Goal: Task Accomplishment & Management: Use online tool/utility

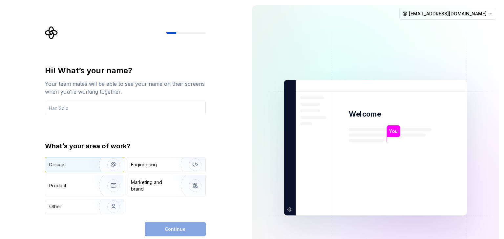
click at [81, 167] on div "Design" at bounding box center [69, 165] width 41 height 7
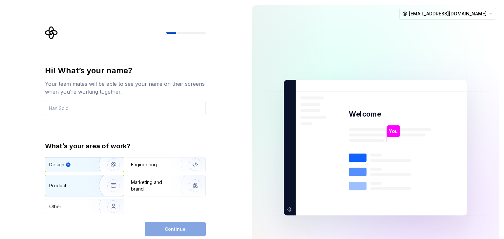
click at [80, 186] on div "Product" at bounding box center [70, 186] width 43 height 7
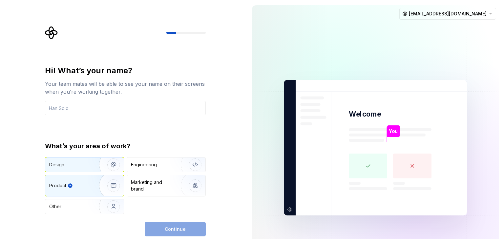
click at [80, 170] on div "Design" at bounding box center [84, 165] width 78 height 14
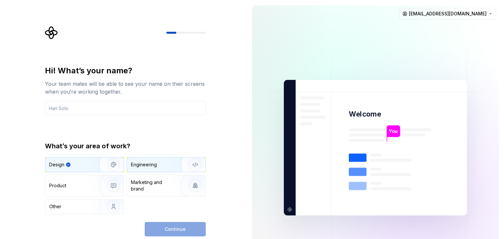
click at [156, 167] on div "Engineering" at bounding box center [144, 165] width 26 height 7
click at [83, 167] on div "Design" at bounding box center [69, 165] width 41 height 7
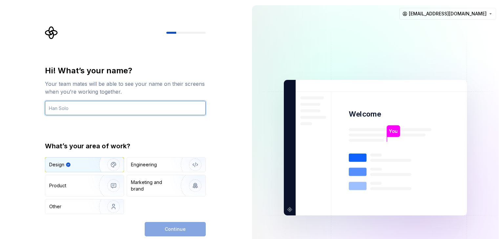
click at [137, 104] on input "text" at bounding box center [125, 108] width 161 height 14
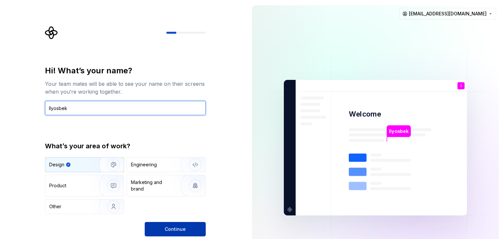
type input "Ilyosbek"
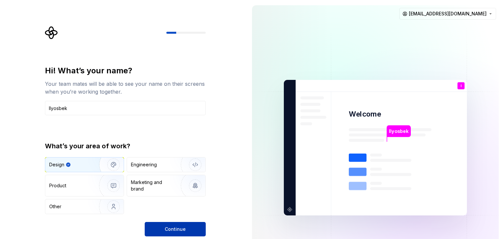
click at [162, 230] on button "Continue" at bounding box center [175, 229] width 61 height 14
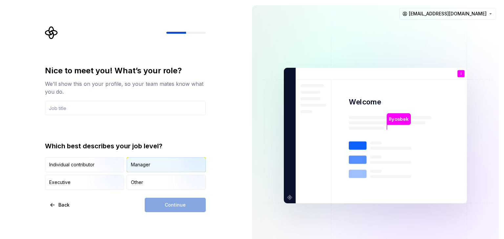
click at [146, 167] on div "Manager" at bounding box center [140, 165] width 19 height 7
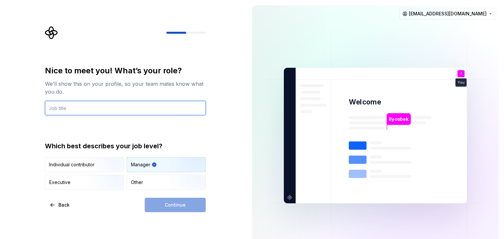
click at [119, 108] on input "text" at bounding box center [125, 108] width 161 height 14
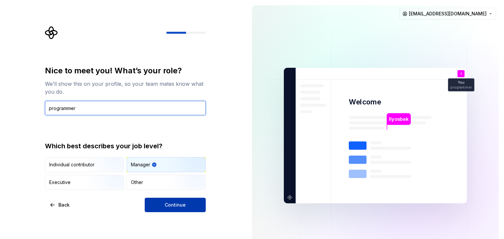
type input "programmer"
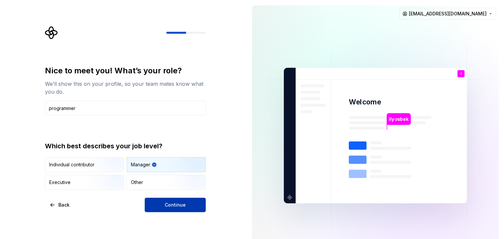
click at [168, 203] on span "Continue" at bounding box center [175, 205] width 21 height 7
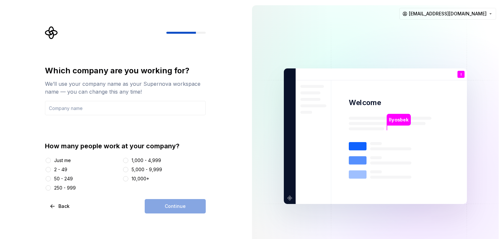
click at [53, 170] on div "2 - 49" at bounding box center [82, 170] width 75 height 7
click at [46, 172] on button "2 - 49" at bounding box center [48, 169] width 5 height 5
click at [50, 162] on button "Just me" at bounding box center [48, 160] width 5 height 5
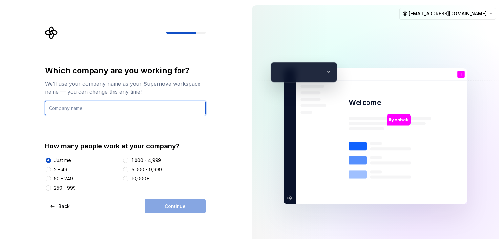
click at [81, 108] on input "text" at bounding box center [125, 108] width 161 height 14
type input "Ibroximov13"
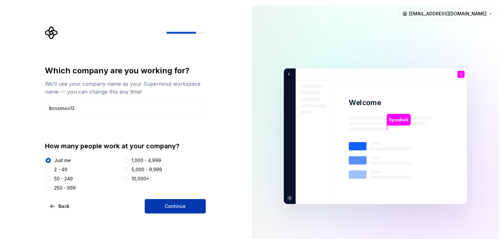
click at [157, 205] on button "Continue" at bounding box center [175, 206] width 61 height 14
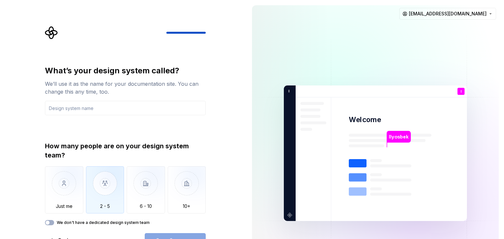
click at [99, 181] on img "button" at bounding box center [105, 189] width 38 height 44
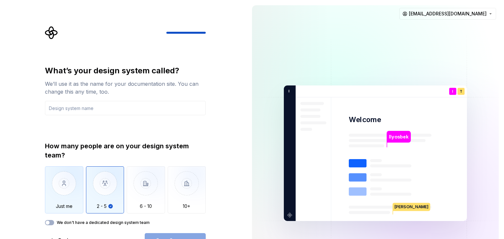
click at [63, 185] on img "button" at bounding box center [64, 189] width 38 height 44
click at [105, 189] on img "button" at bounding box center [105, 189] width 38 height 44
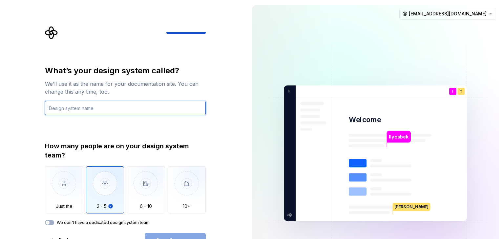
click at [136, 107] on input "text" at bounding box center [125, 108] width 161 height 14
type input "startupwithai-01"
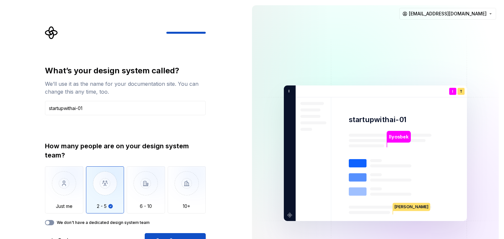
click at [48, 222] on span "button" at bounding box center [48, 223] width 4 height 4
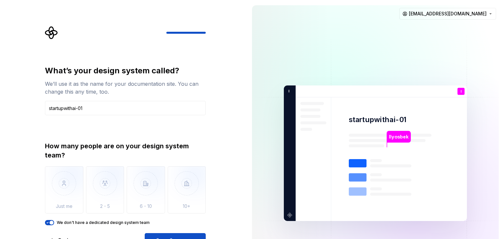
click at [48, 222] on icon "button" at bounding box center [47, 223] width 5 height 4
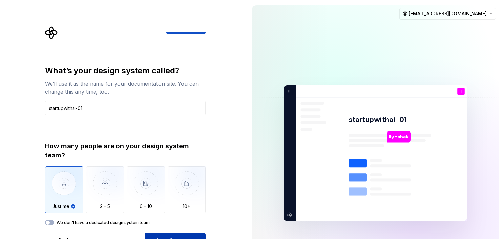
click at [165, 235] on button "Open Supernova" at bounding box center [175, 241] width 61 height 14
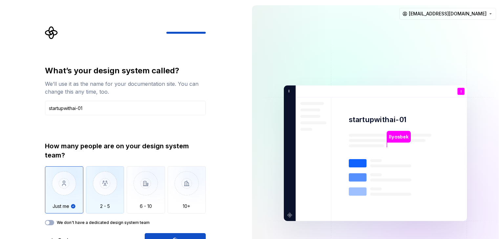
click at [109, 189] on img "button" at bounding box center [105, 189] width 38 height 44
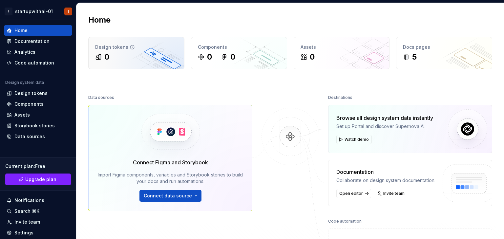
click at [135, 56] on div "0" at bounding box center [136, 57] width 82 height 10
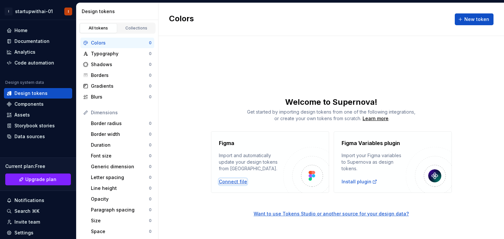
click at [236, 181] on div "Connect file" at bounding box center [233, 182] width 28 height 7
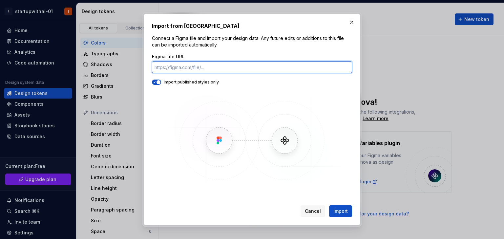
paste input "[URL][DOMAIN_NAME]"
type input "[URL][DOMAIN_NAME]"
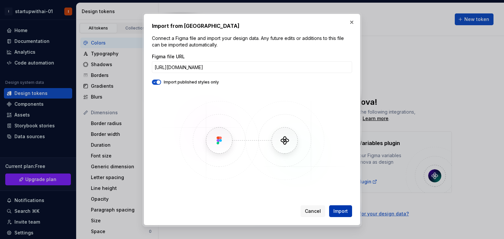
scroll to position [0, 0]
click at [339, 213] on span "Import" at bounding box center [340, 211] width 14 height 7
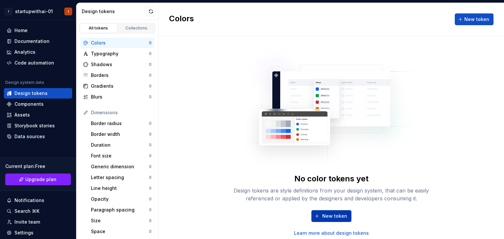
click at [321, 217] on button "New token" at bounding box center [331, 217] width 40 height 12
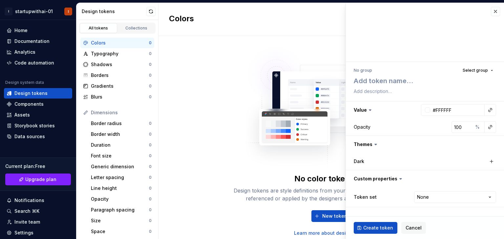
type textarea "*"
type textarea "h"
type textarea "*"
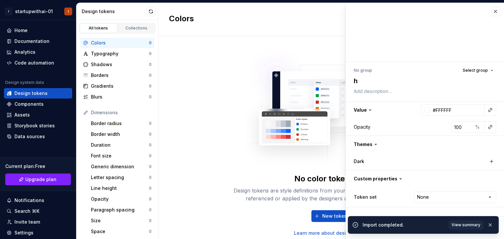
type textarea "hg"
type textarea "*"
type textarea "hgj"
type textarea "*"
type textarea "hg"
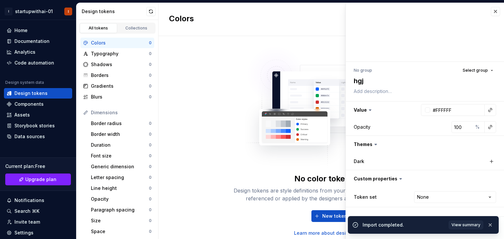
type textarea "*"
type textarea "h"
type textarea "*"
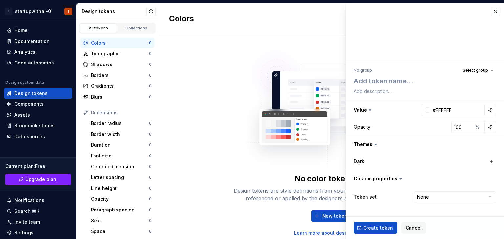
type textarea "*"
click at [271, 136] on img at bounding box center [331, 104] width 173 height 131
click at [495, 10] on button "button" at bounding box center [495, 11] width 9 height 9
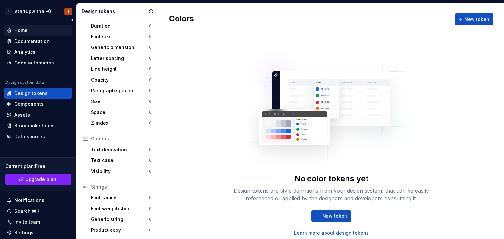
click at [34, 30] on div "Home" at bounding box center [38, 30] width 63 height 7
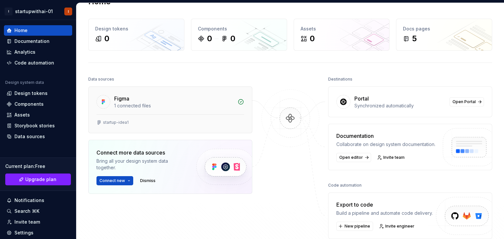
scroll to position [16, 0]
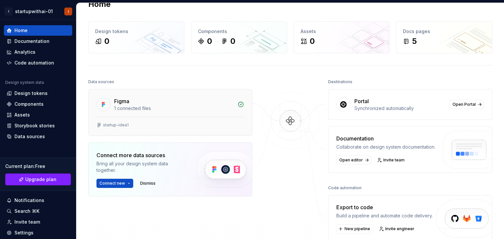
click at [117, 124] on div "startup-idea1" at bounding box center [116, 125] width 26 height 5
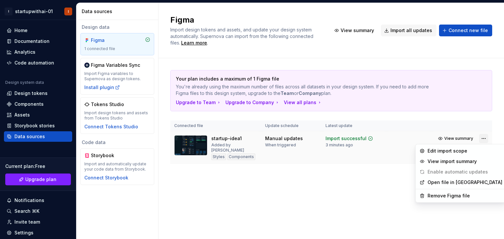
click at [482, 138] on html "I startupwithai-01 I Home Documentation Analytics Code automation Design system…" at bounding box center [252, 119] width 504 height 239
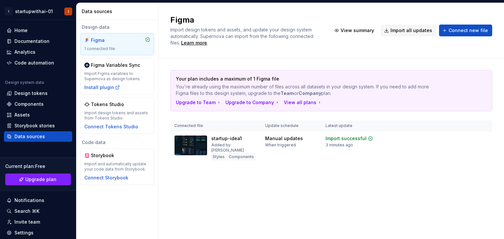
click at [371, 200] on html "I startupwithai-01 I Home Documentation Analytics Code automation Design system…" at bounding box center [252, 119] width 504 height 239
